Goal: Information Seeking & Learning: Check status

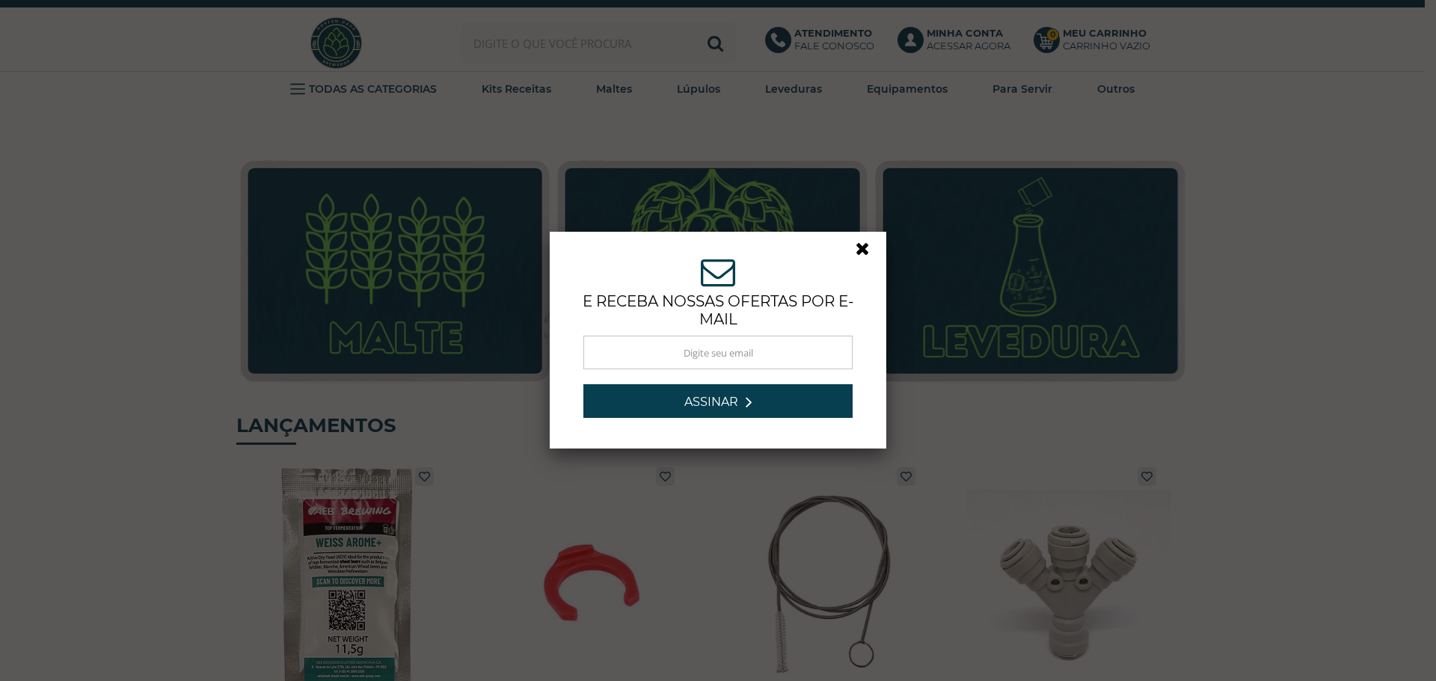
click at [861, 245] on link at bounding box center [868, 252] width 27 height 27
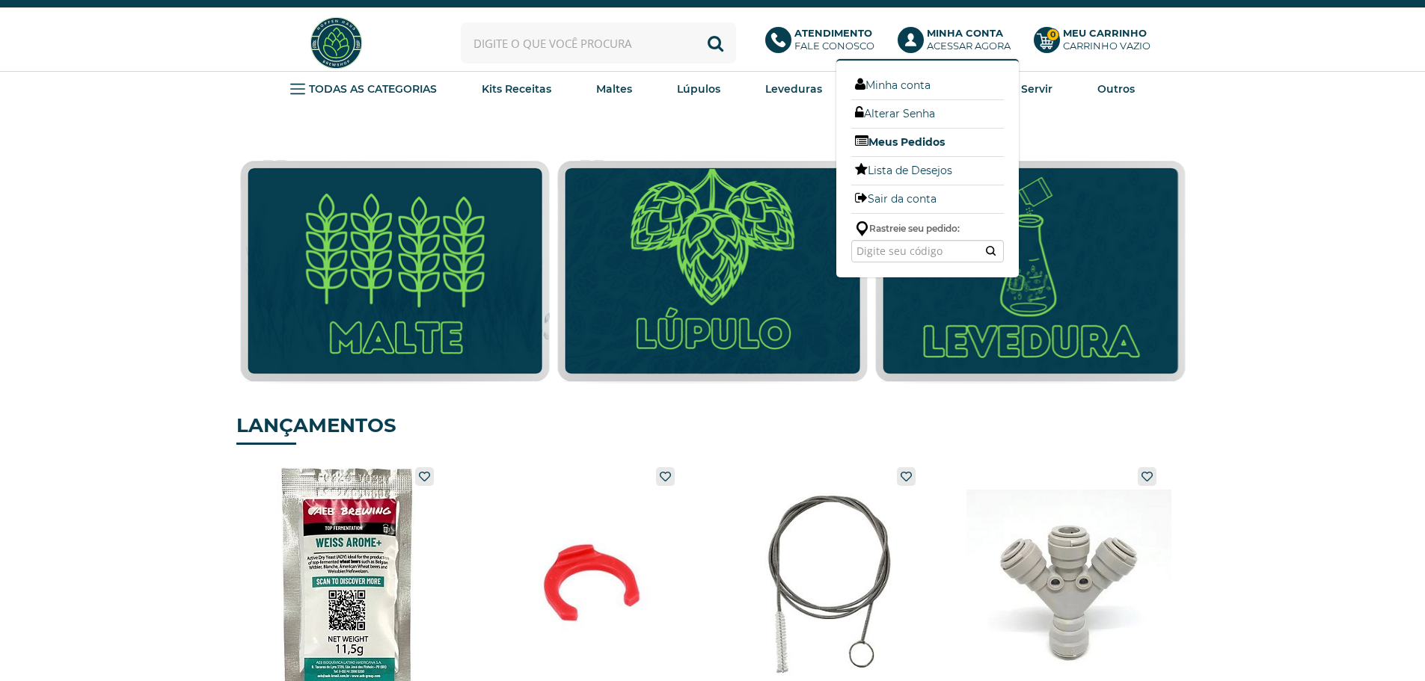
click at [901, 141] on link "Meus Pedidos" at bounding box center [927, 141] width 153 height 19
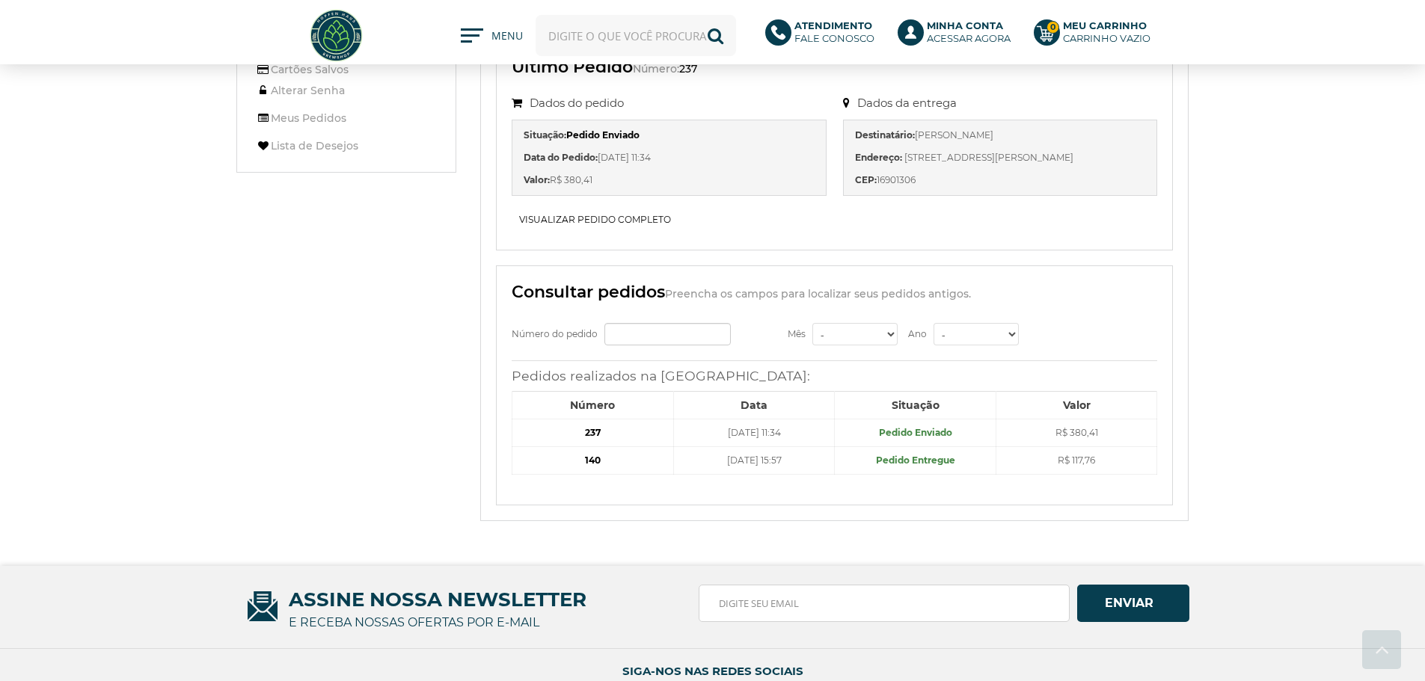
scroll to position [150, 0]
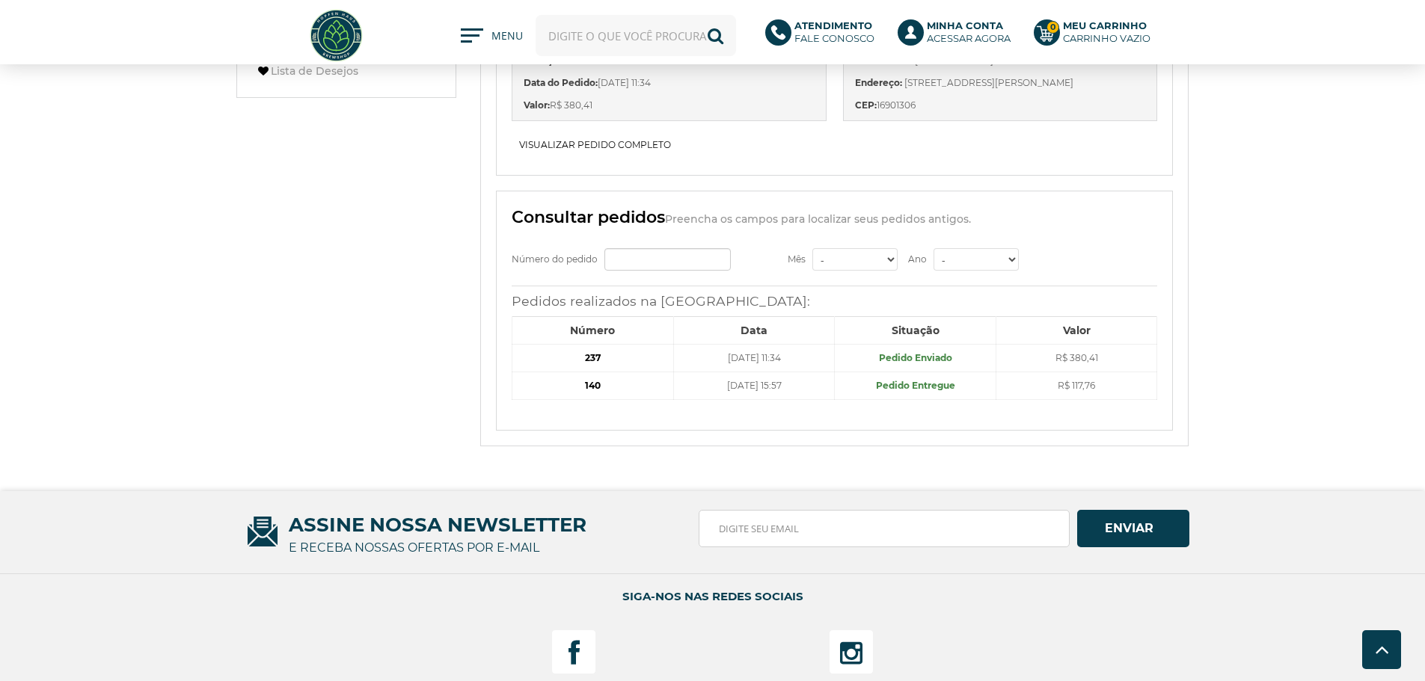
click at [593, 357] on b "237" at bounding box center [593, 357] width 16 height 11
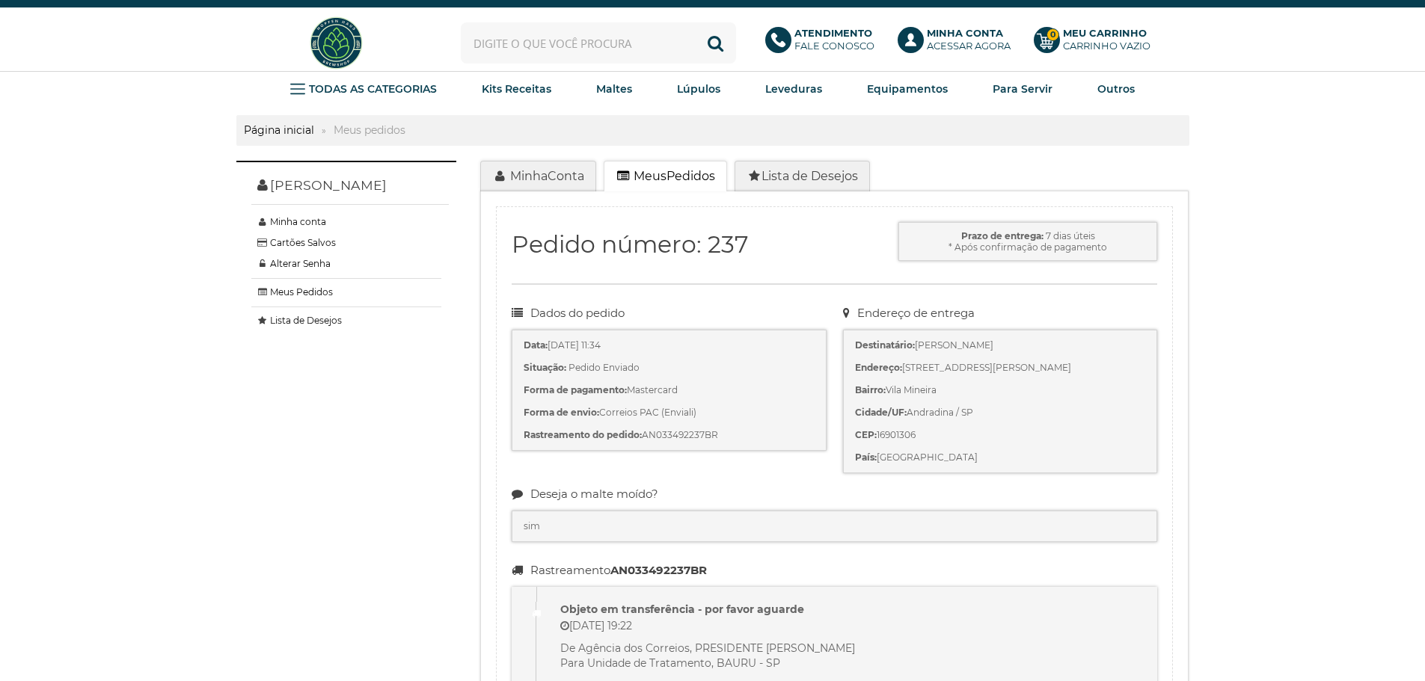
click at [671, 434] on li "Rastreamento do pedido: AN033492237BR" at bounding box center [668, 435] width 291 height 15
copy li "AN033492237BR"
